Goal: Navigation & Orientation: Find specific page/section

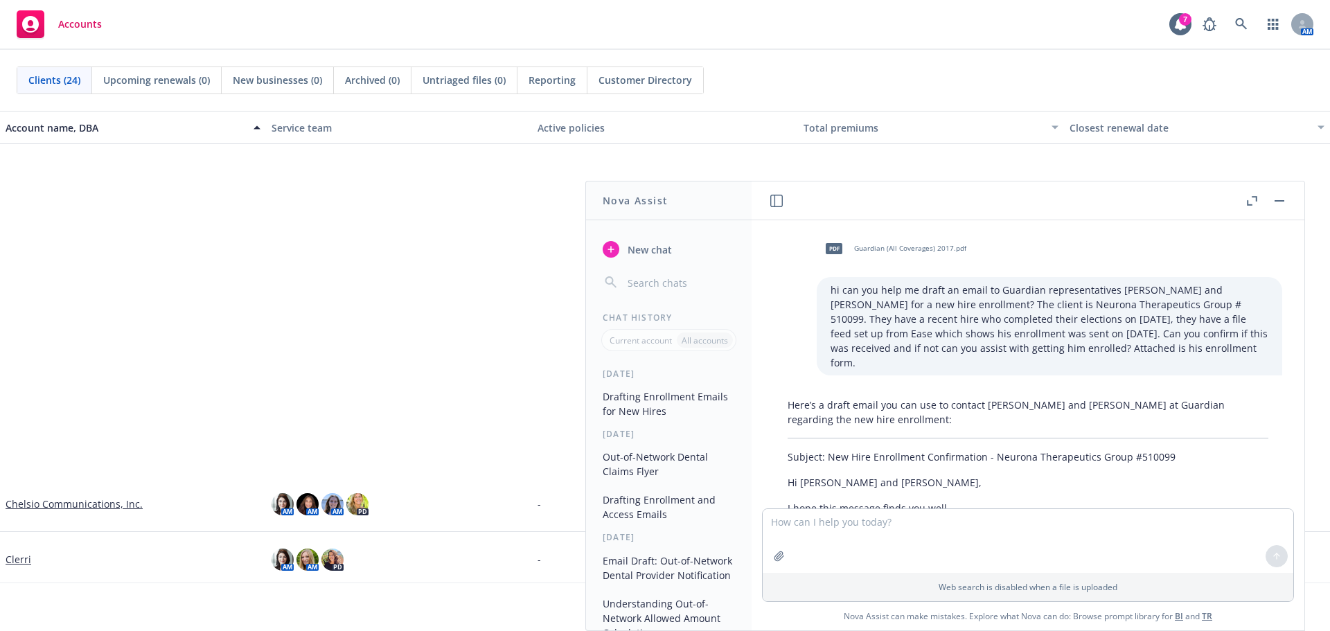
scroll to position [2648, 0]
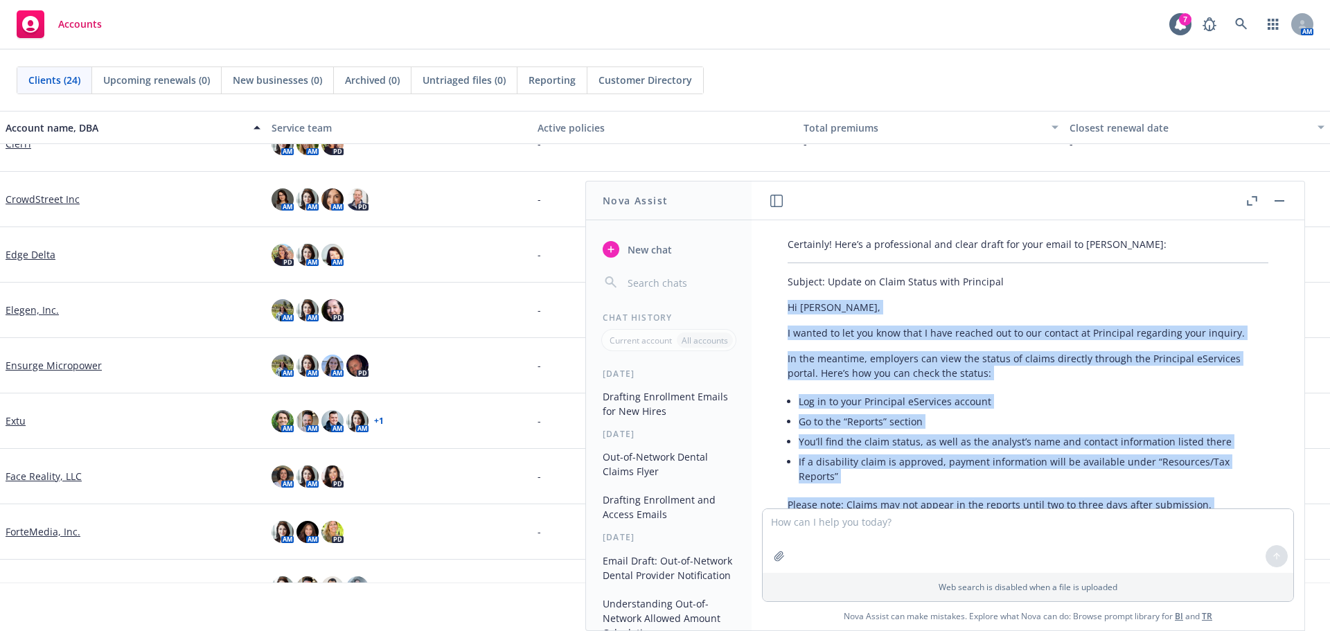
click at [1282, 200] on icon "button" at bounding box center [1280, 200] width 10 height 1
